Goal: Transaction & Acquisition: Purchase product/service

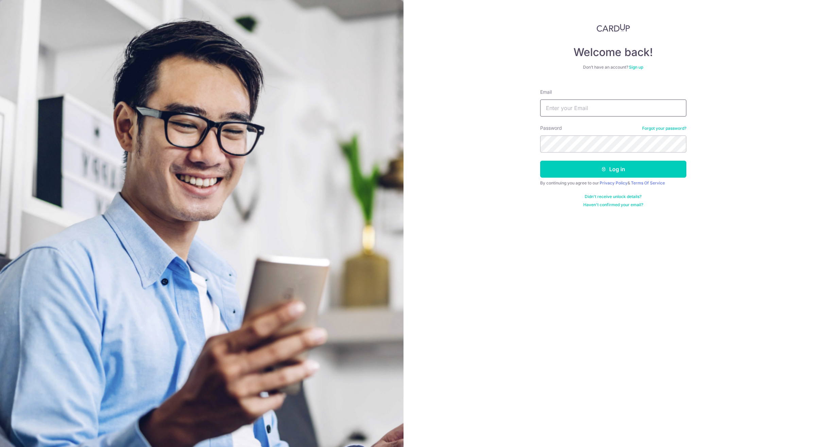
click at [586, 107] on input "Email" at bounding box center [613, 108] width 146 height 17
type input "chew.benjii@gmail.com"
click at [598, 168] on button "Log in" at bounding box center [613, 169] width 146 height 17
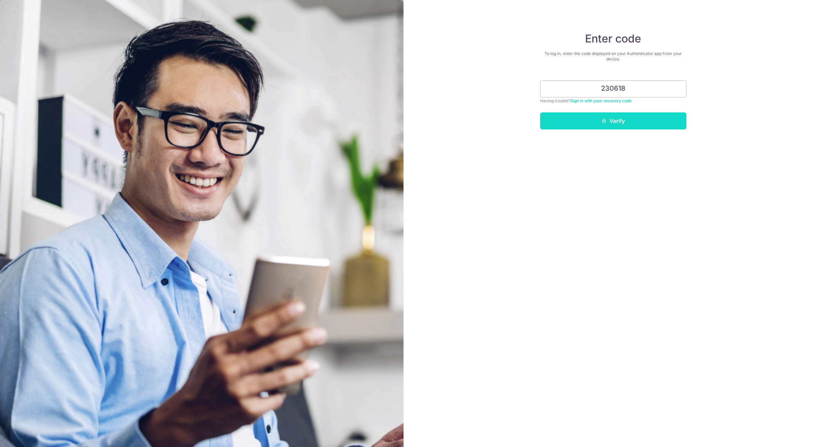
type input "230618"
click at [605, 124] on button "Verify" at bounding box center [613, 120] width 146 height 17
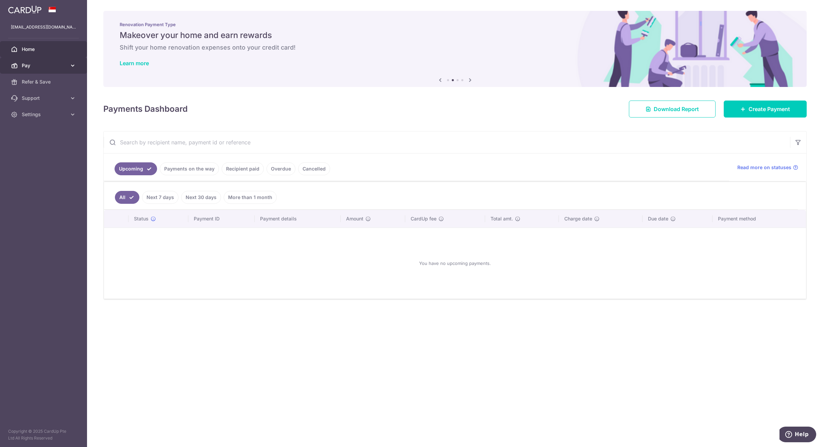
click at [46, 63] on span "Pay" at bounding box center [44, 65] width 45 height 7
click at [46, 81] on span "Payments" at bounding box center [44, 82] width 45 height 7
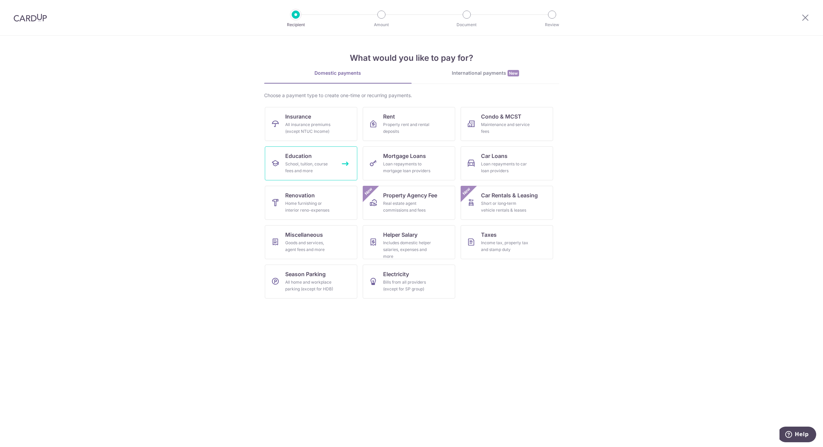
click at [302, 167] on div "School, tuition, course fees and more" at bounding box center [309, 168] width 49 height 14
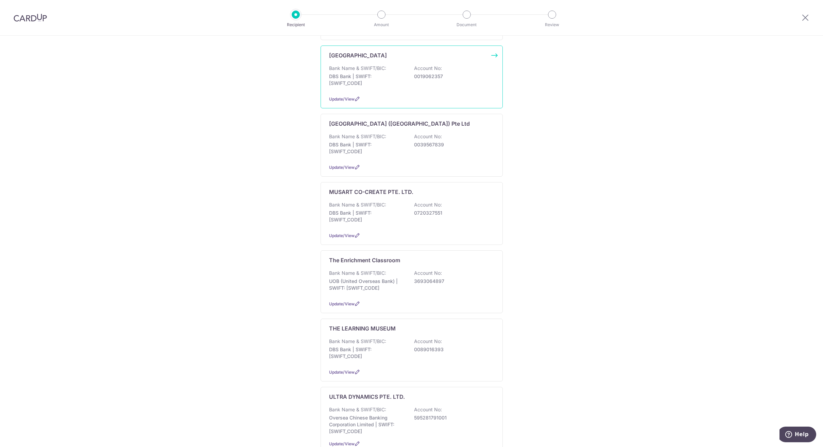
scroll to position [204, 0]
click at [385, 340] on div "Bank Name & SWIFT/BIC: DBS Bank | SWIFT: [SWIFT_CODE] Account No: 0089016393" at bounding box center [411, 349] width 165 height 25
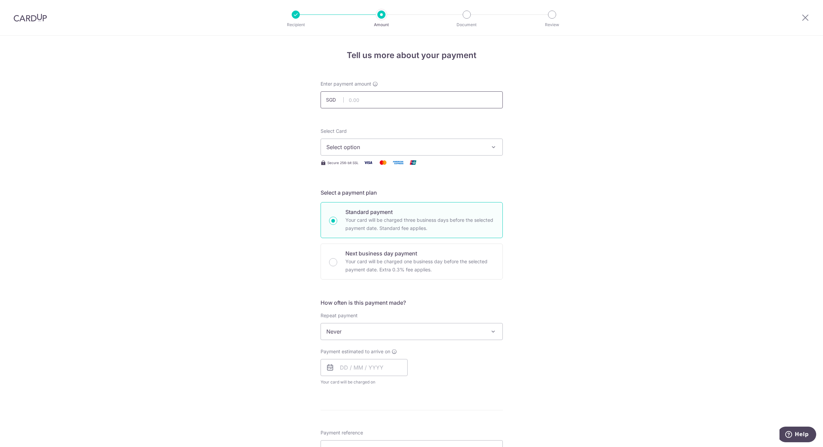
click at [353, 104] on input "text" at bounding box center [411, 99] width 182 height 17
type input "1,505.00"
click at [518, 116] on div "Tell us more about your payment Enter payment amount SGD 1,505.00 1505.00 Selec…" at bounding box center [411, 343] width 823 height 615
click at [487, 146] on button "Select option" at bounding box center [411, 147] width 182 height 17
click at [470, 198] on span "**** 4653" at bounding box center [411, 196] width 171 height 8
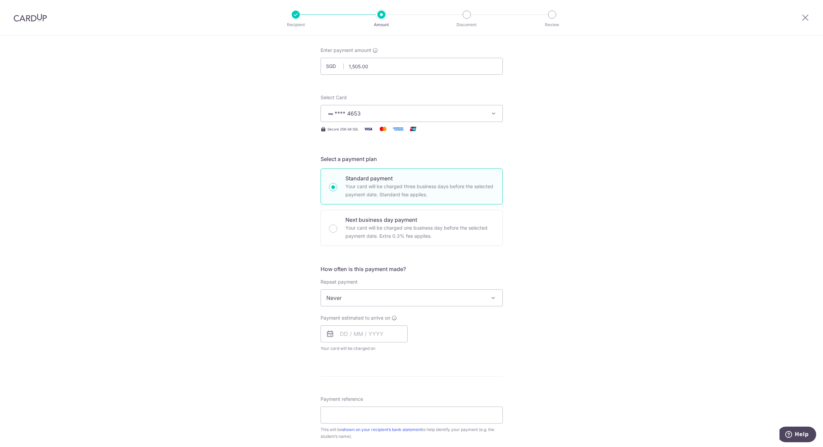
scroll to position [34, 0]
click at [353, 330] on input "text" at bounding box center [363, 333] width 87 height 17
click at [387, 395] on link "9" at bounding box center [388, 395] width 11 height 11
type input "09/10/2025"
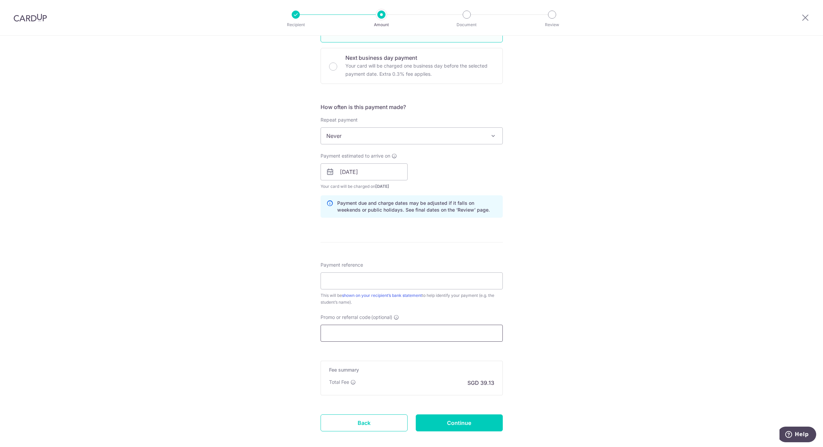
scroll to position [204, 0]
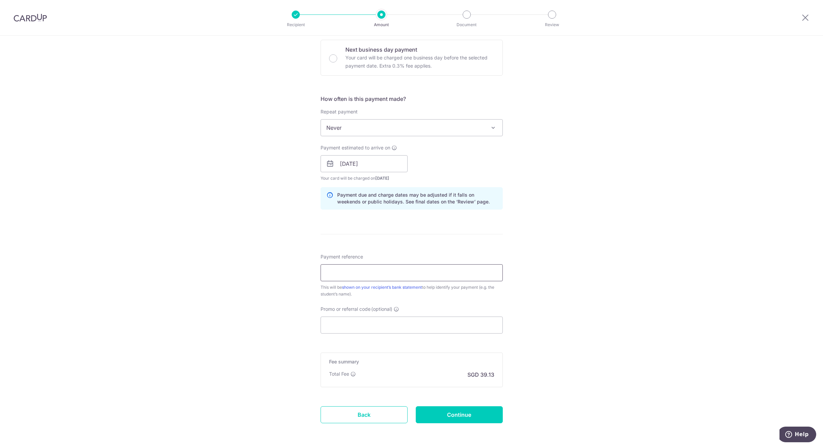
click at [433, 274] on input "Payment reference" at bounding box center [411, 272] width 182 height 17
type input "Oct02"
click at [484, 416] on input "Continue" at bounding box center [459, 414] width 87 height 17
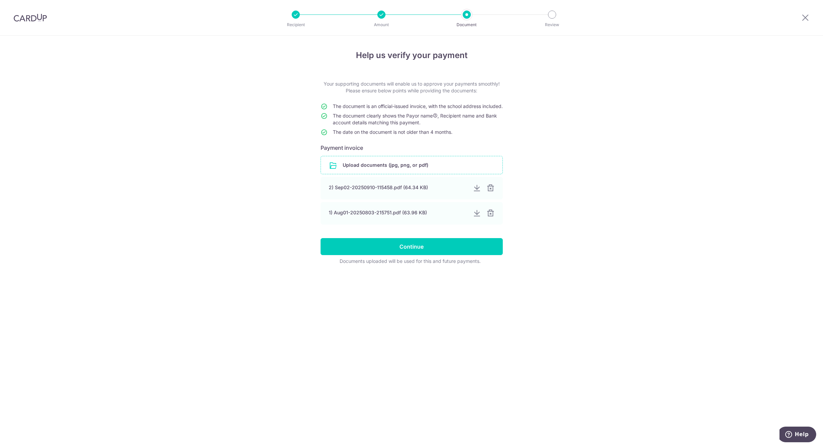
click at [404, 174] on input "file" at bounding box center [411, 165] width 181 height 18
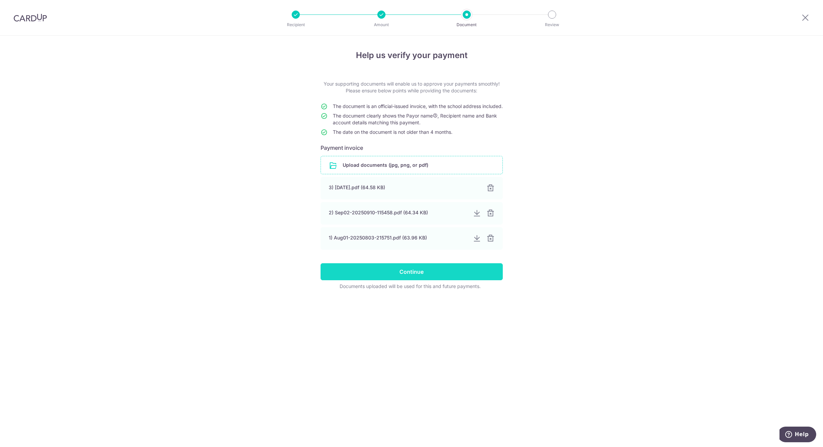
click at [427, 280] on input "Continue" at bounding box center [411, 271] width 182 height 17
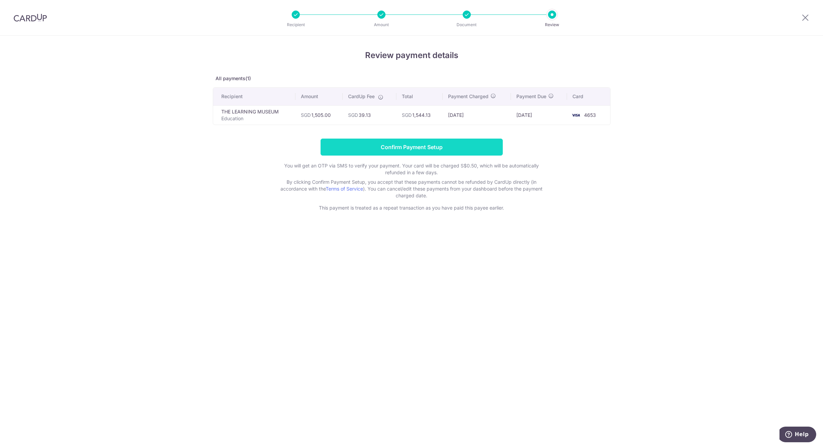
click at [482, 152] on input "Confirm Payment Setup" at bounding box center [411, 147] width 182 height 17
